Goal: Task Accomplishment & Management: Use online tool/utility

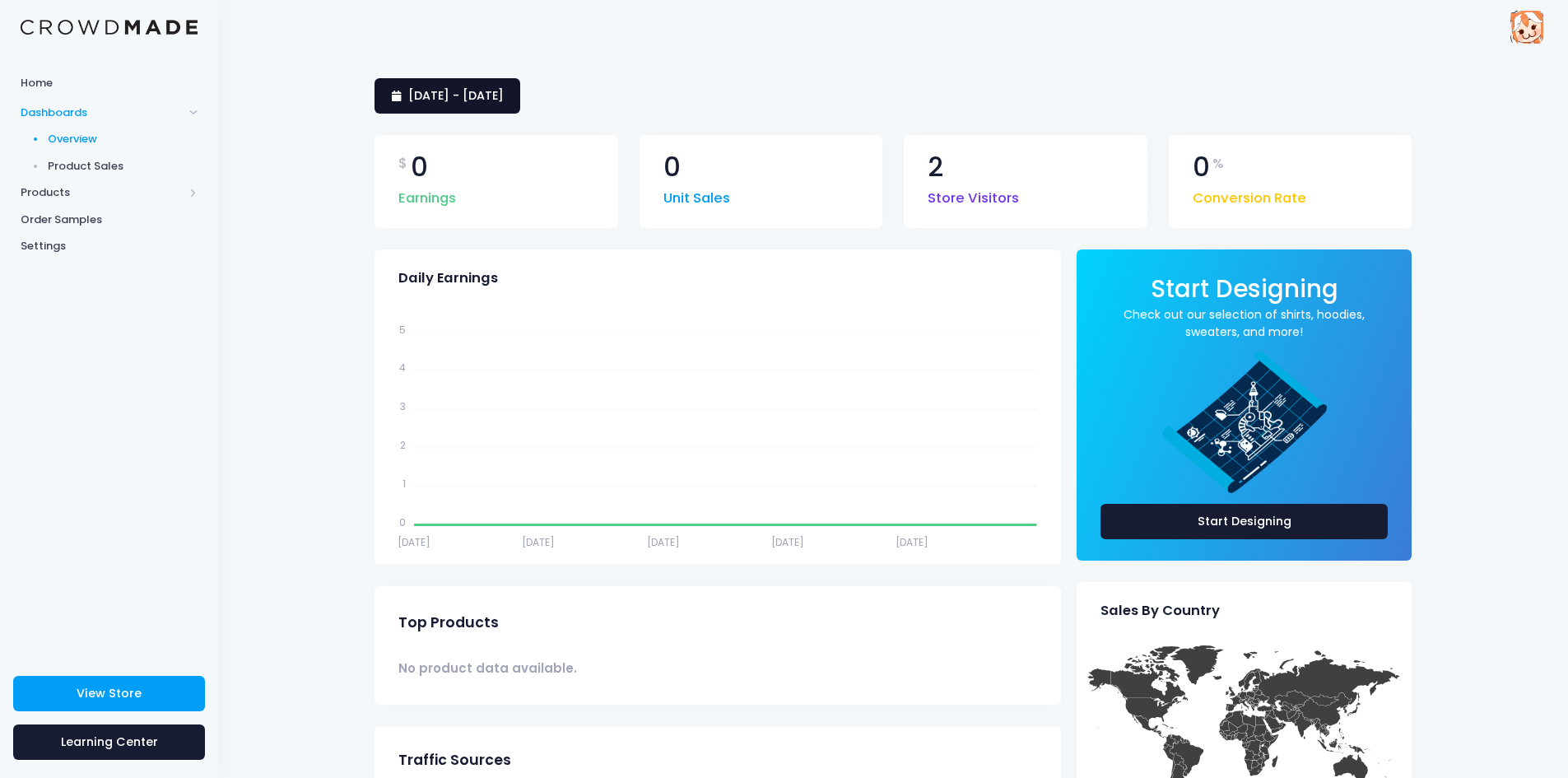
click at [520, 110] on link "[DATE] - [DATE]" at bounding box center [447, 95] width 146 height 35
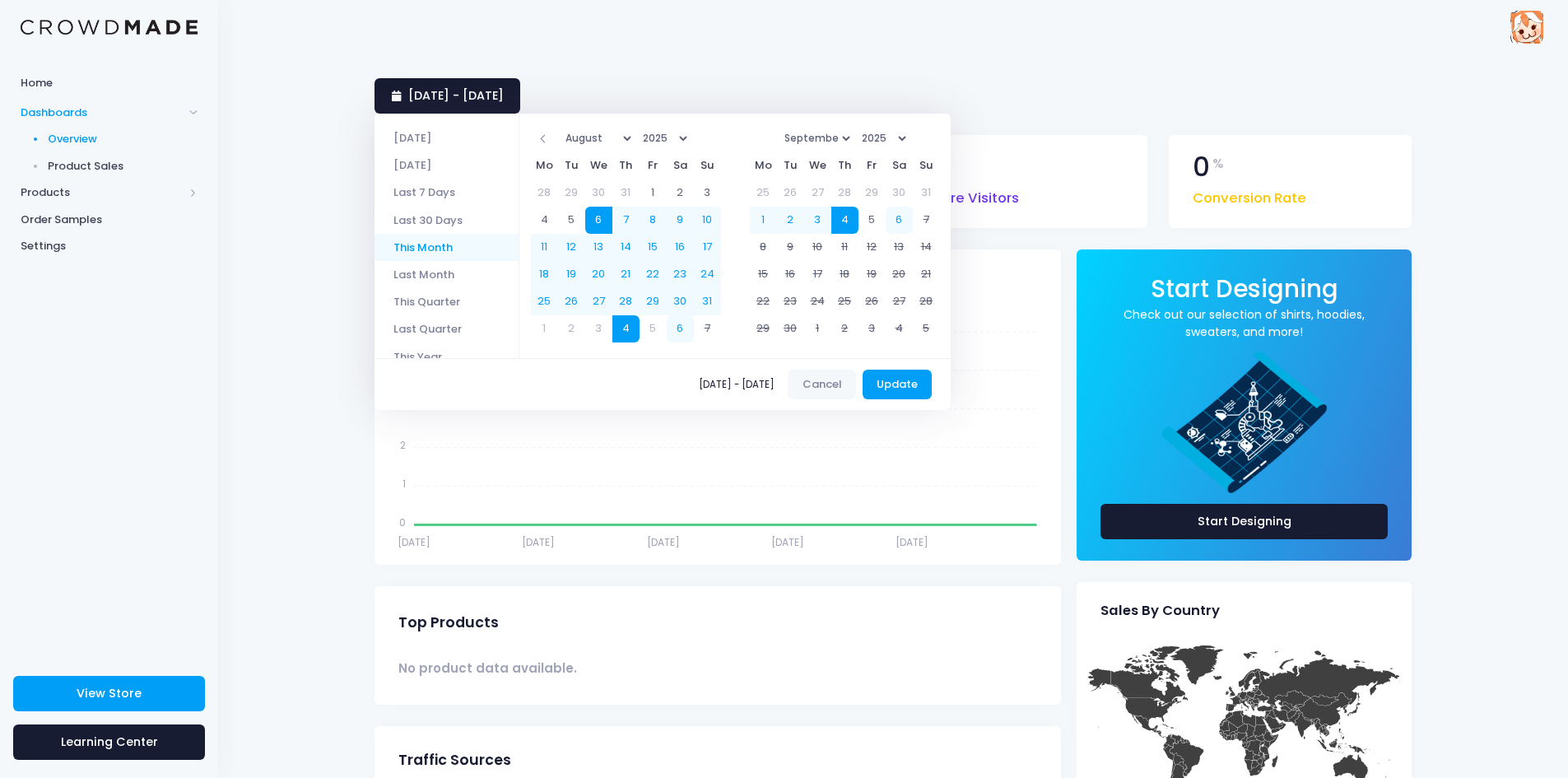
click at [451, 260] on li "This Month" at bounding box center [446, 247] width 144 height 27
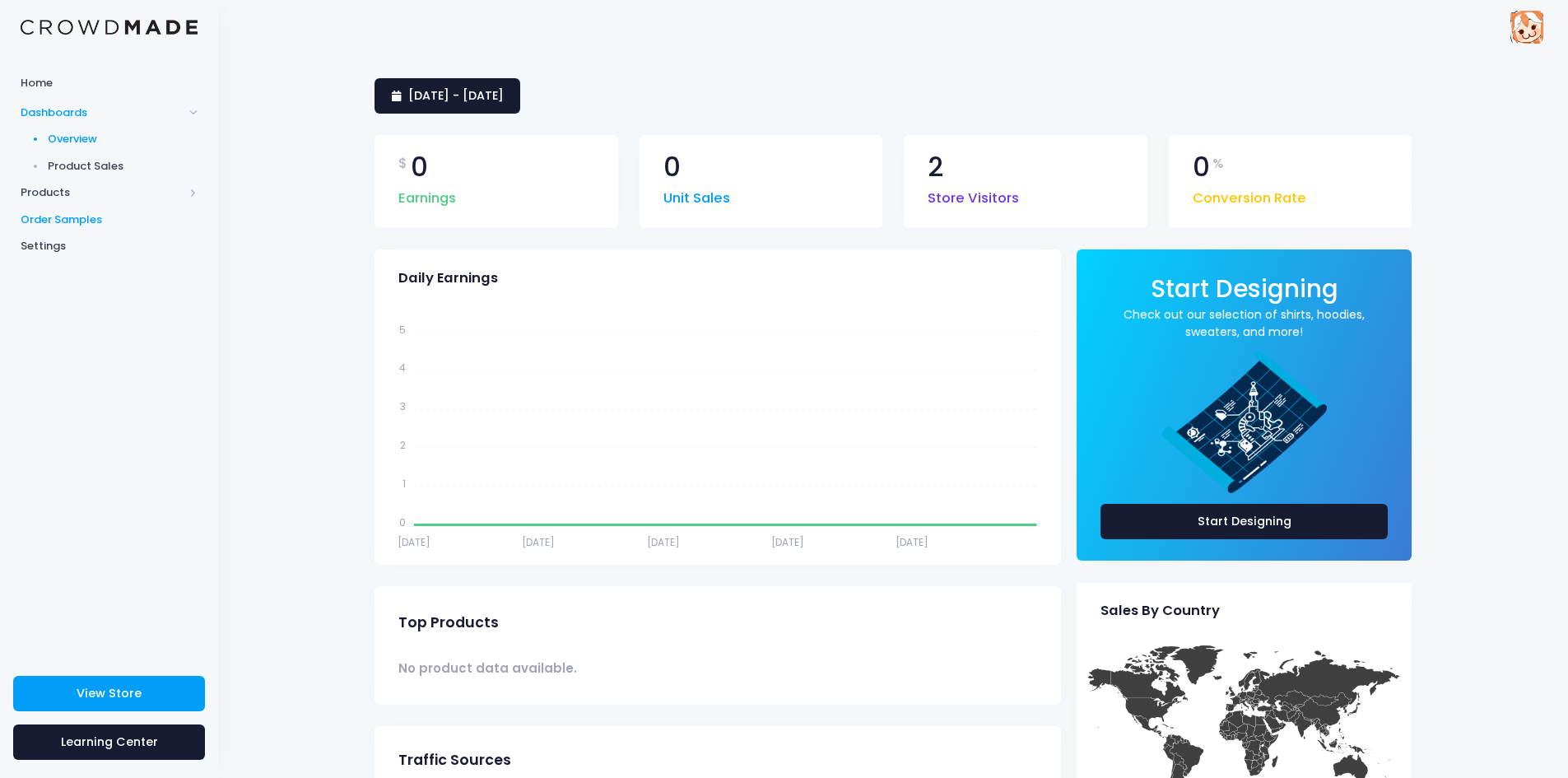
click at [86, 214] on span "Order Samples" at bounding box center [109, 220] width 177 height 16
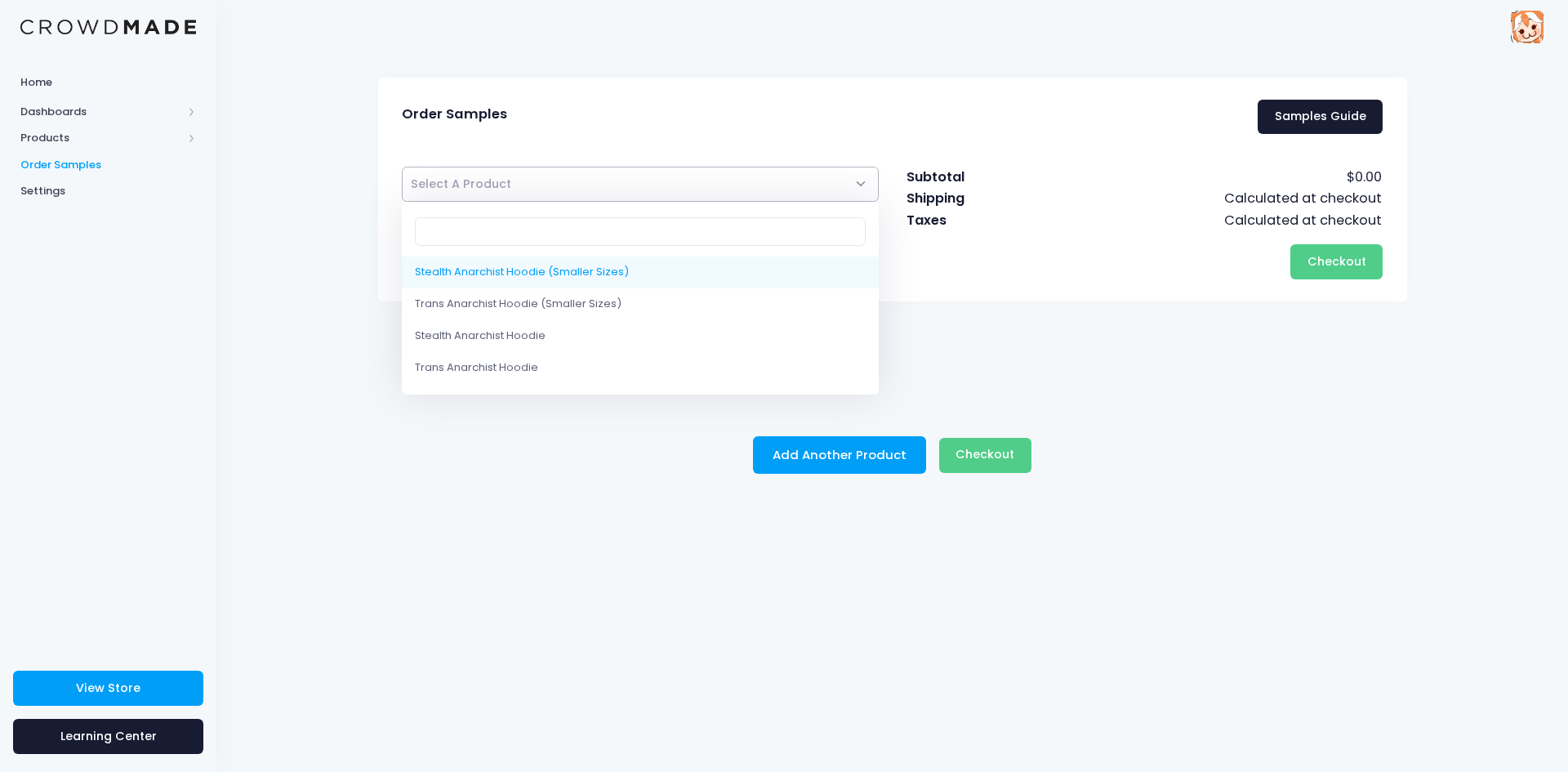
click at [691, 192] on span "Select A Product" at bounding box center [641, 183] width 477 height 35
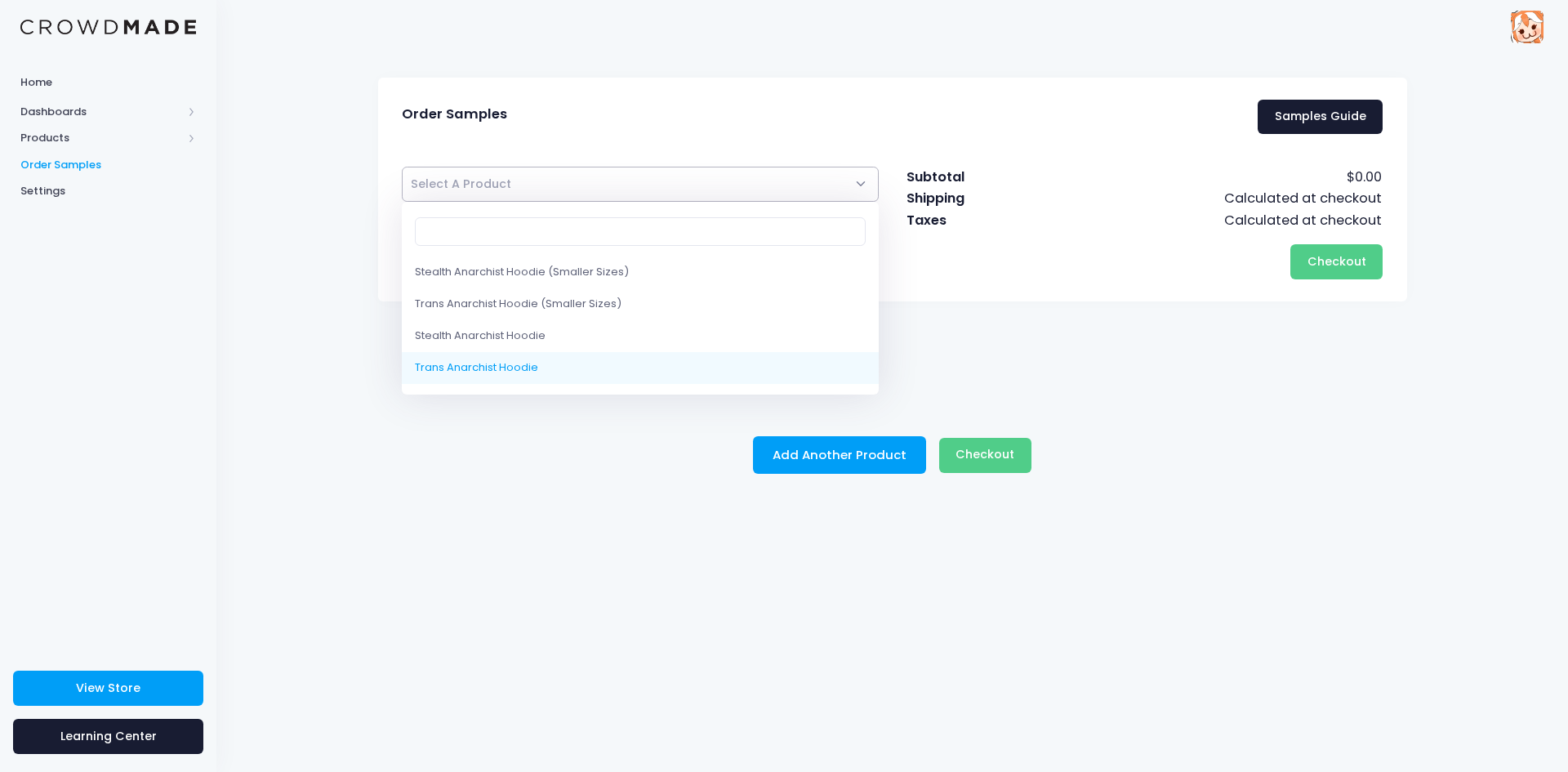
select select "10214839746834"
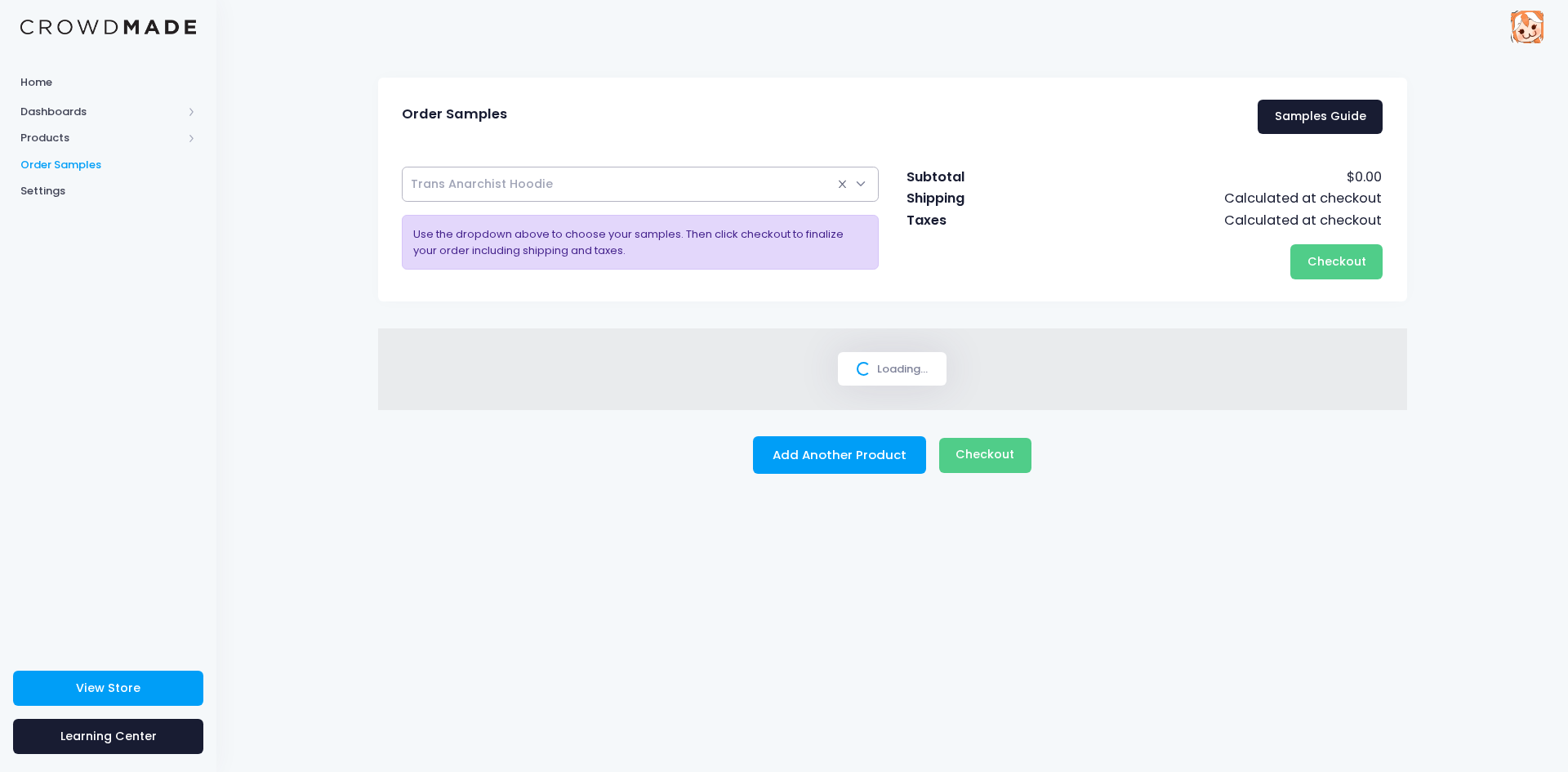
select select
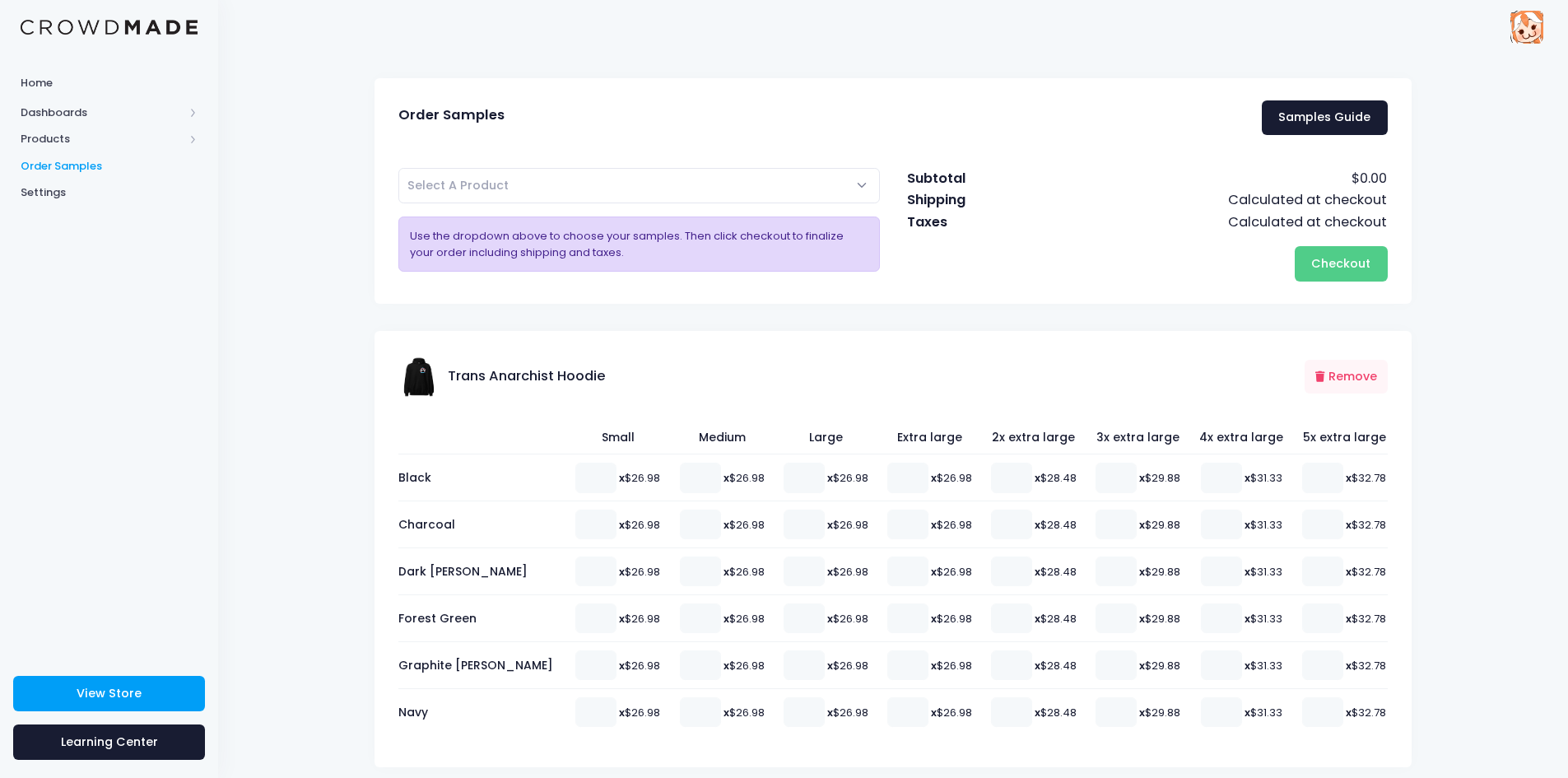
click at [375, 314] on div "Order Samples Samples Guide Stealth Anarchist Hoodie (Smaller Sizes) Trans Anar…" at bounding box center [892, 454] width 1086 height 753
click at [784, 657] on input "1" at bounding box center [803, 665] width 41 height 30
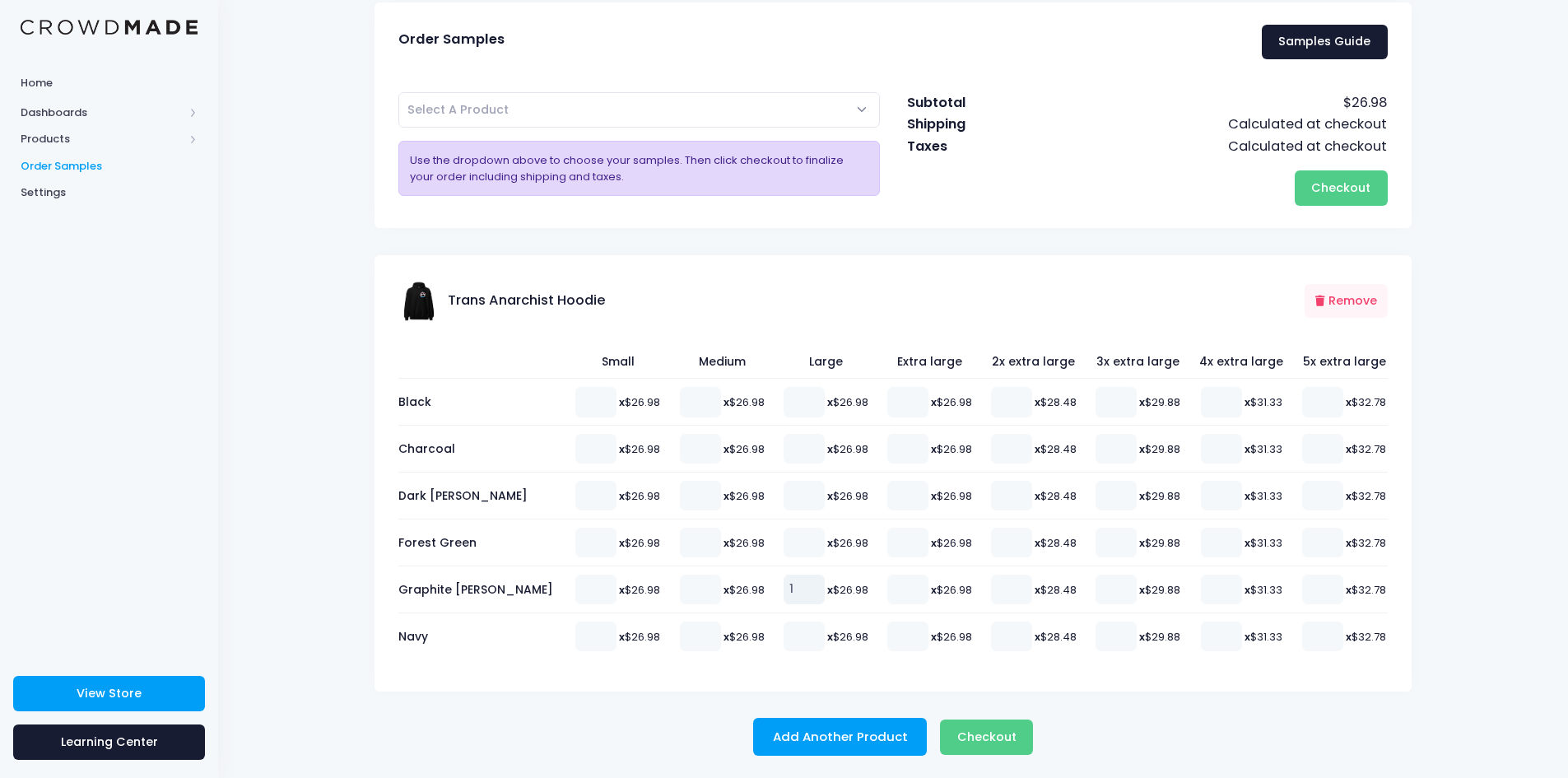
scroll to position [78, 0]
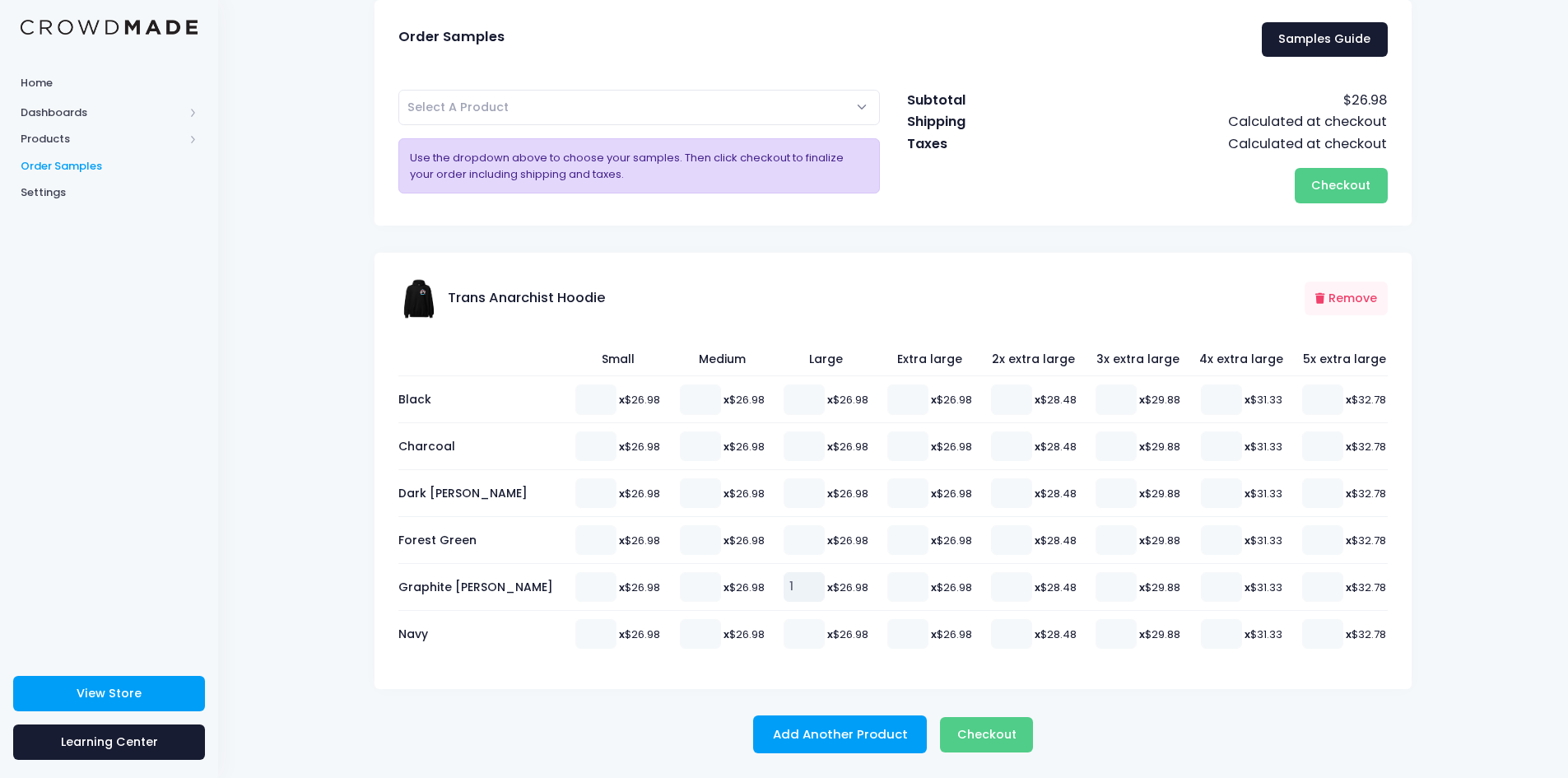
click at [784, 598] on input "1" at bounding box center [803, 587] width 41 height 30
click at [784, 596] on input "1" at bounding box center [803, 587] width 41 height 30
type input "0"
click at [784, 593] on input "0" at bounding box center [803, 587] width 41 height 30
type input "1"
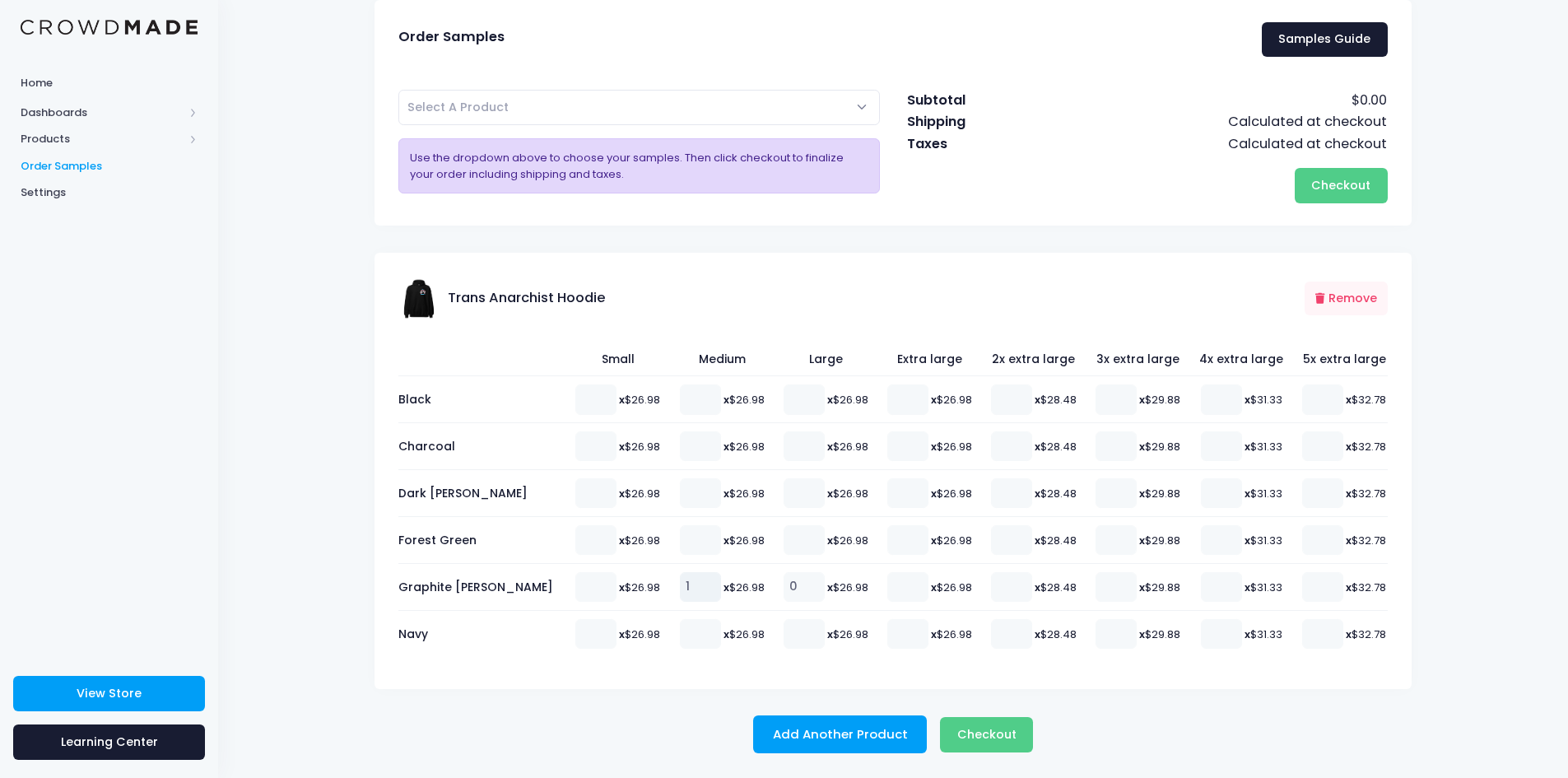
click at [680, 580] on input "1" at bounding box center [700, 587] width 41 height 30
click at [1114, 214] on div "Stealth Anarchist Hoodie (Smaller Sizes) Trans Anarchist Hoodie (Smaller Sizes)…" at bounding box center [892, 146] width 1037 height 157
click at [784, 591] on input "0" at bounding box center [803, 587] width 41 height 30
click at [216, 463] on div "Home Dashboards Overview Product Sales Products Product Builder Product Editor …" at bounding box center [109, 358] width 219 height 582
